Goal: Check status

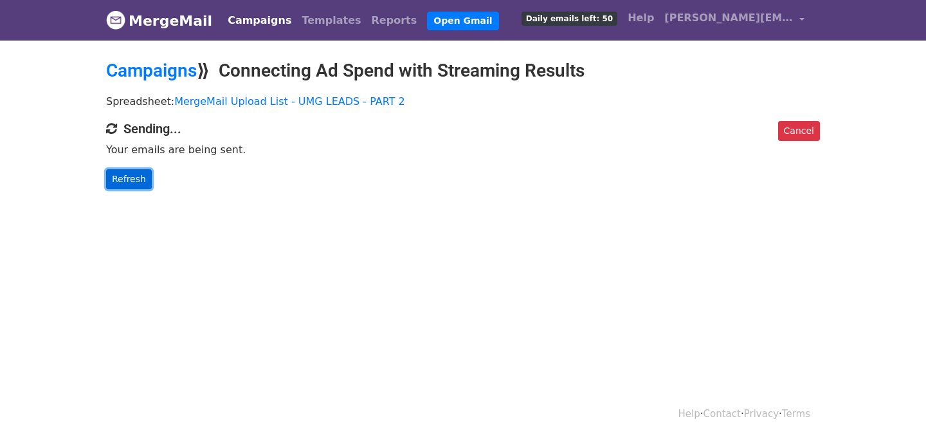
click at [137, 180] on link "Refresh" at bounding box center [129, 179] width 46 height 20
